Goal: Find specific page/section: Find specific page/section

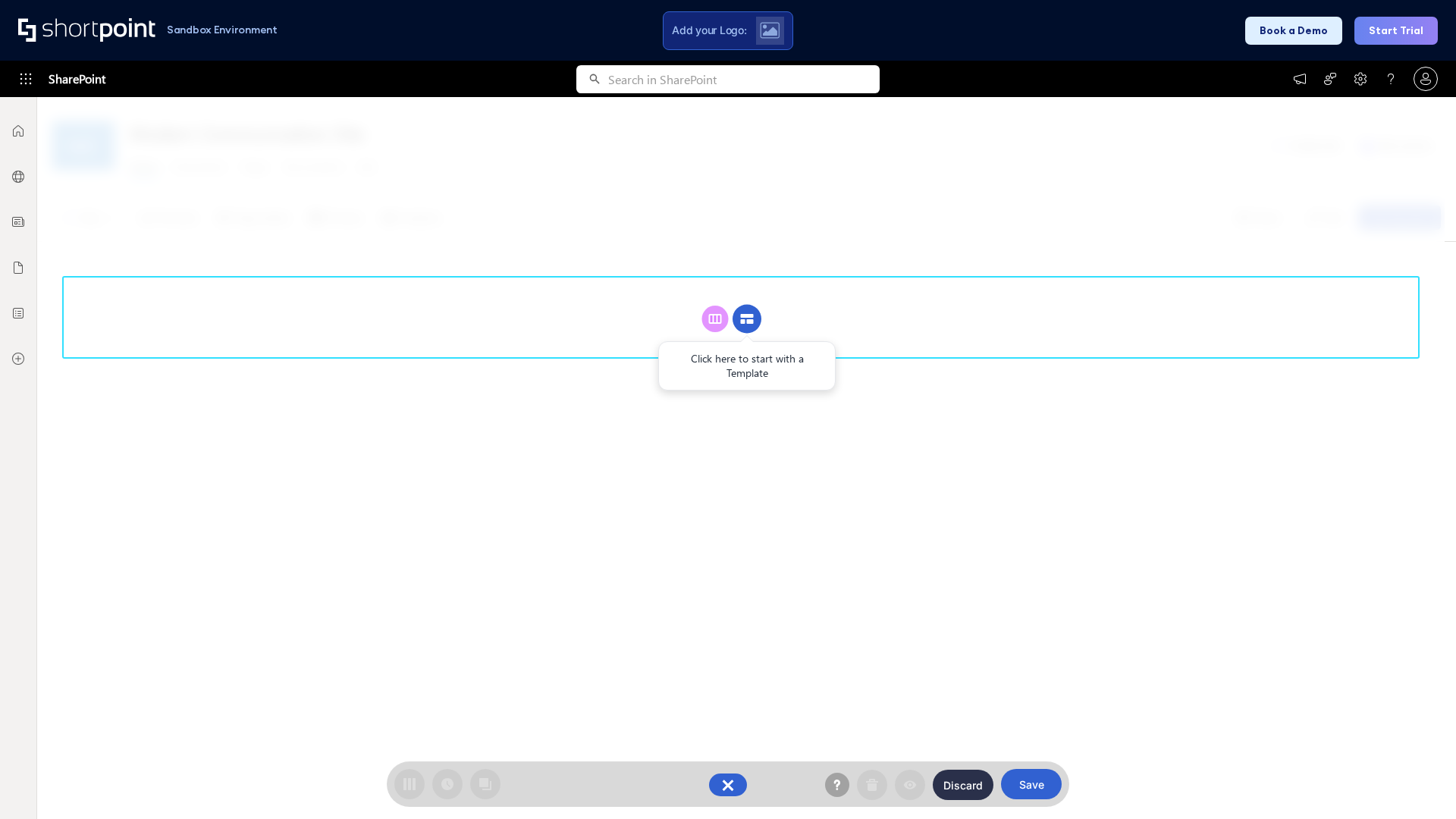
click at [747, 305] on circle at bounding box center [747, 319] width 29 height 29
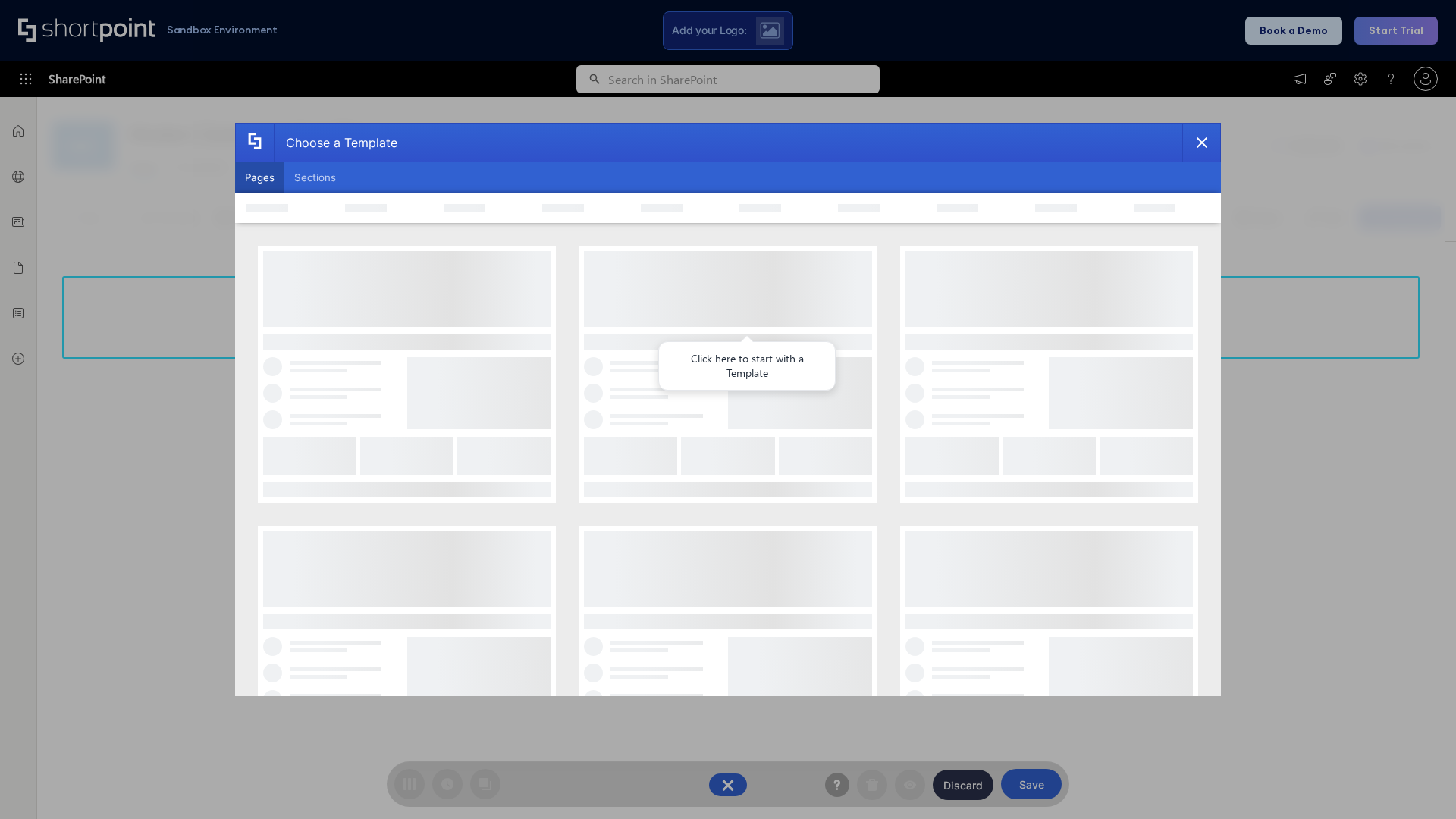
scroll to position [208, 0]
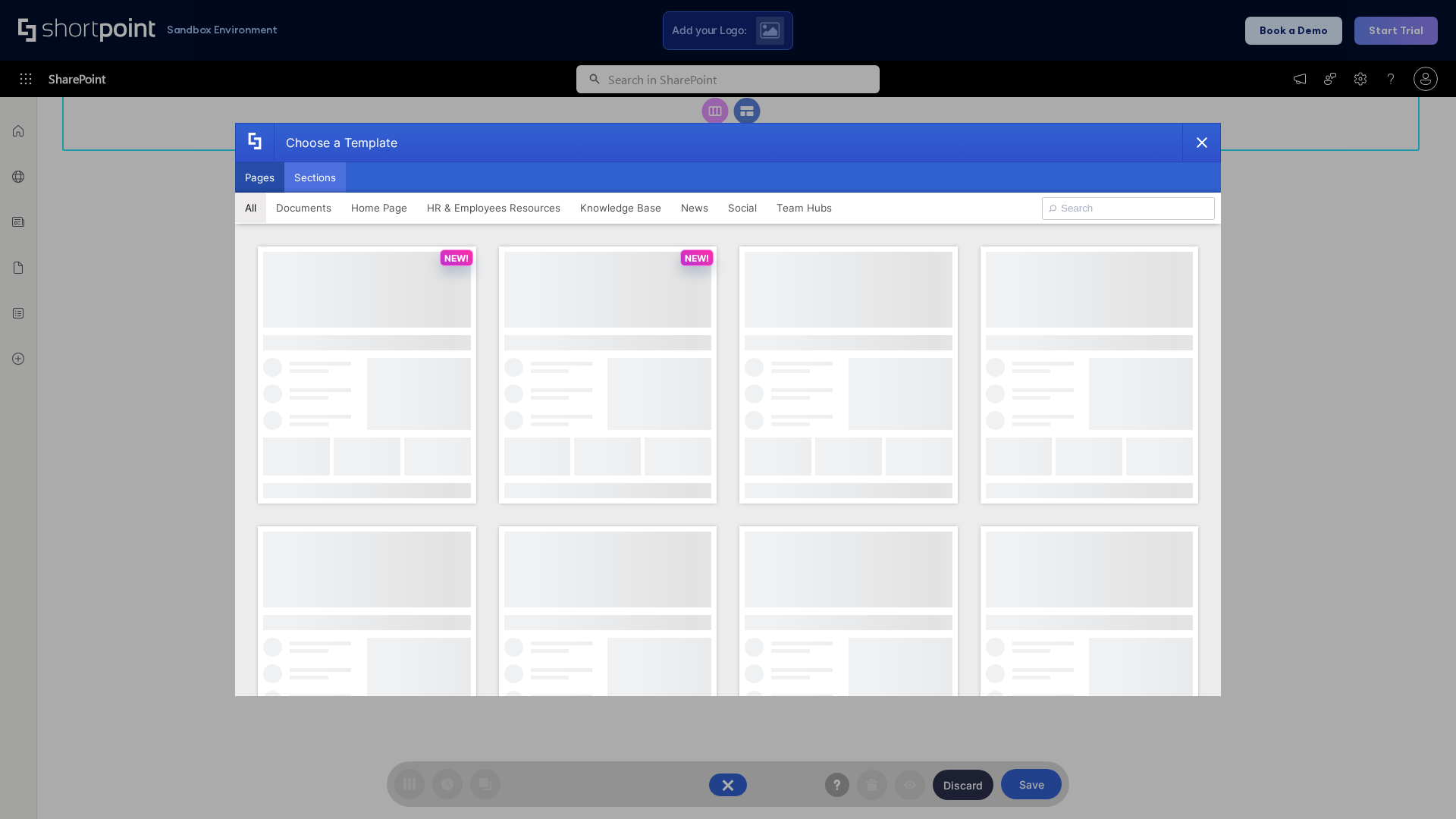
click at [314, 178] on button "Sections" at bounding box center [314, 177] width 61 height 30
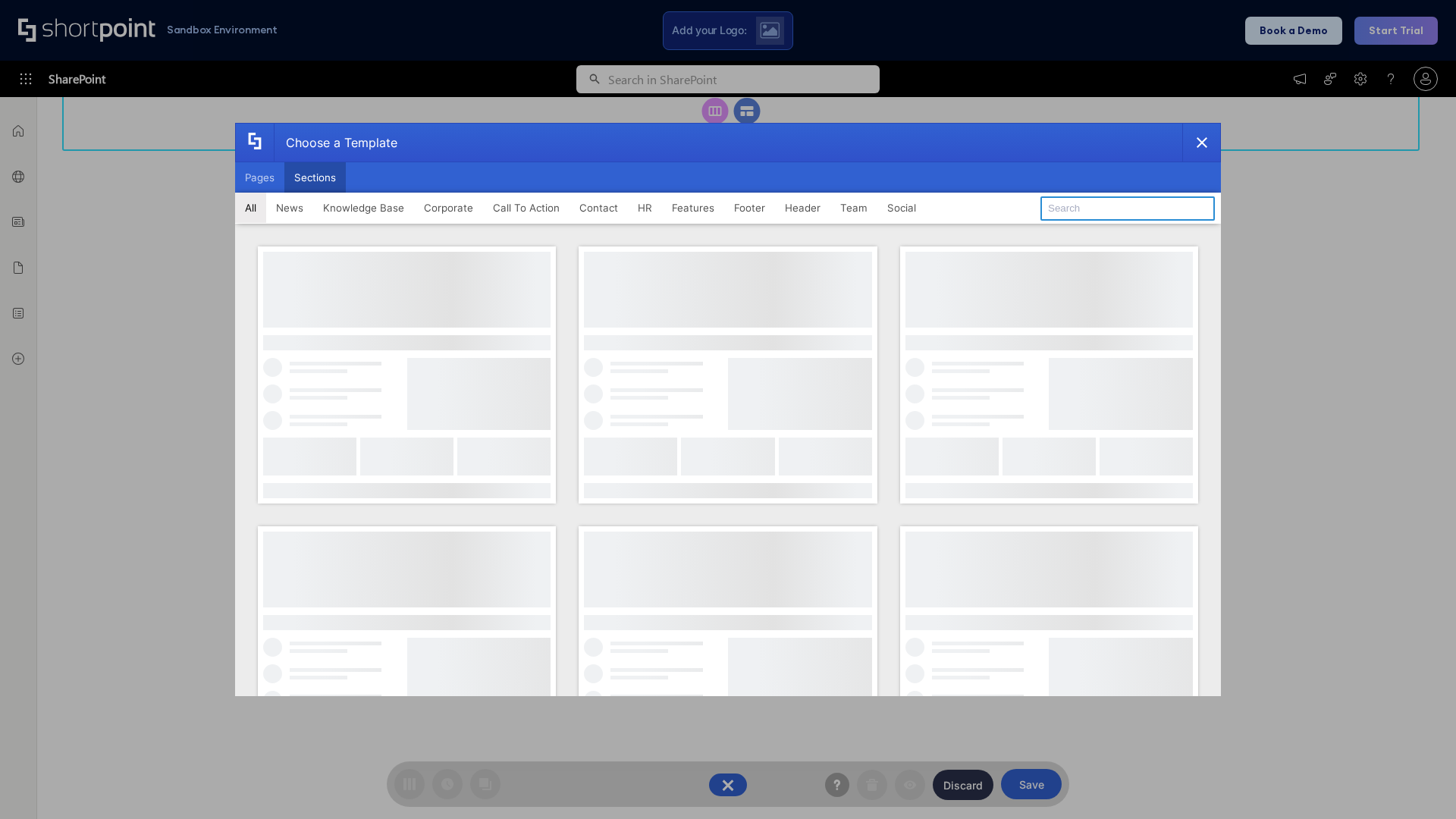
type input "Articles 2"
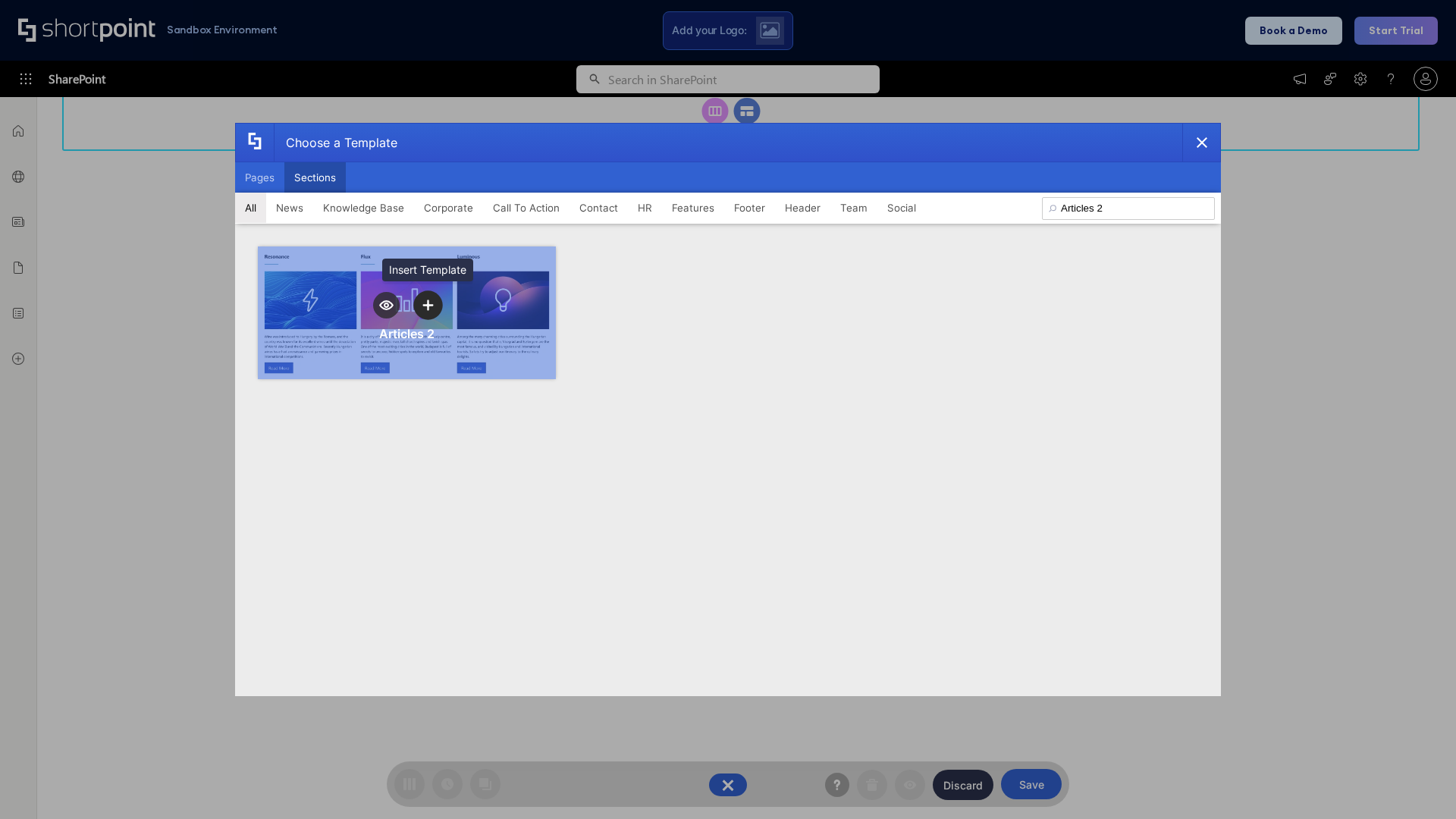
click at [428, 305] on icon "template selector" at bounding box center [427, 305] width 11 height 11
